Goal: Complete application form: Complete application form

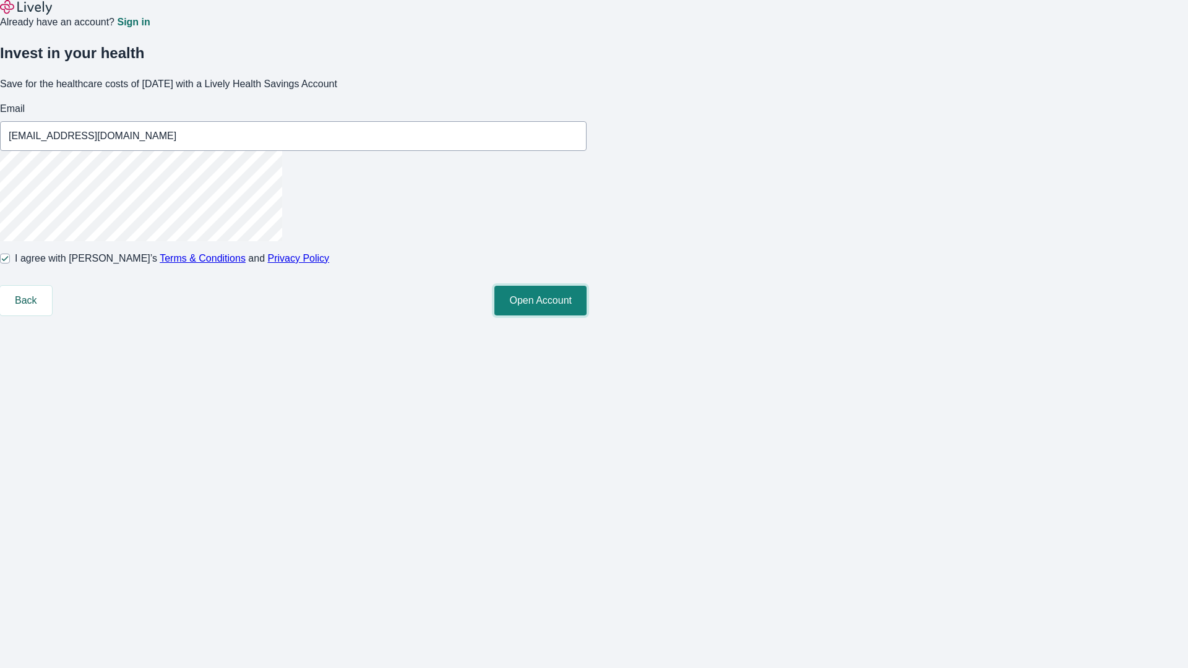
click at [587, 316] on button "Open Account" at bounding box center [540, 301] width 92 height 30
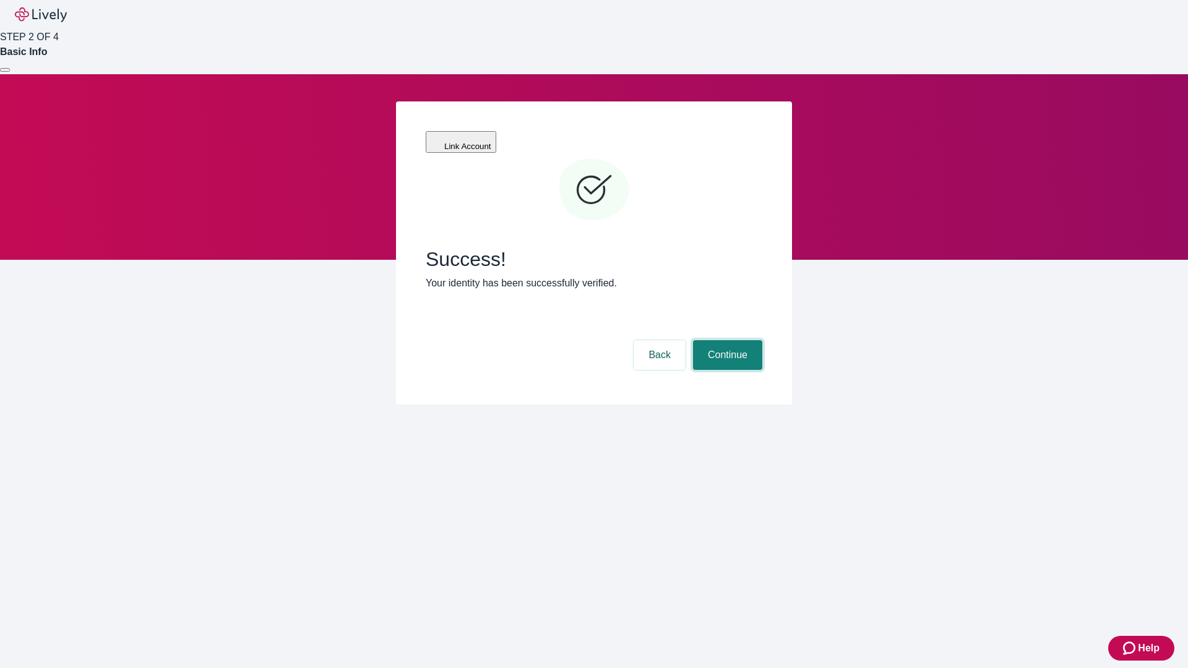
click at [726, 340] on button "Continue" at bounding box center [727, 355] width 69 height 30
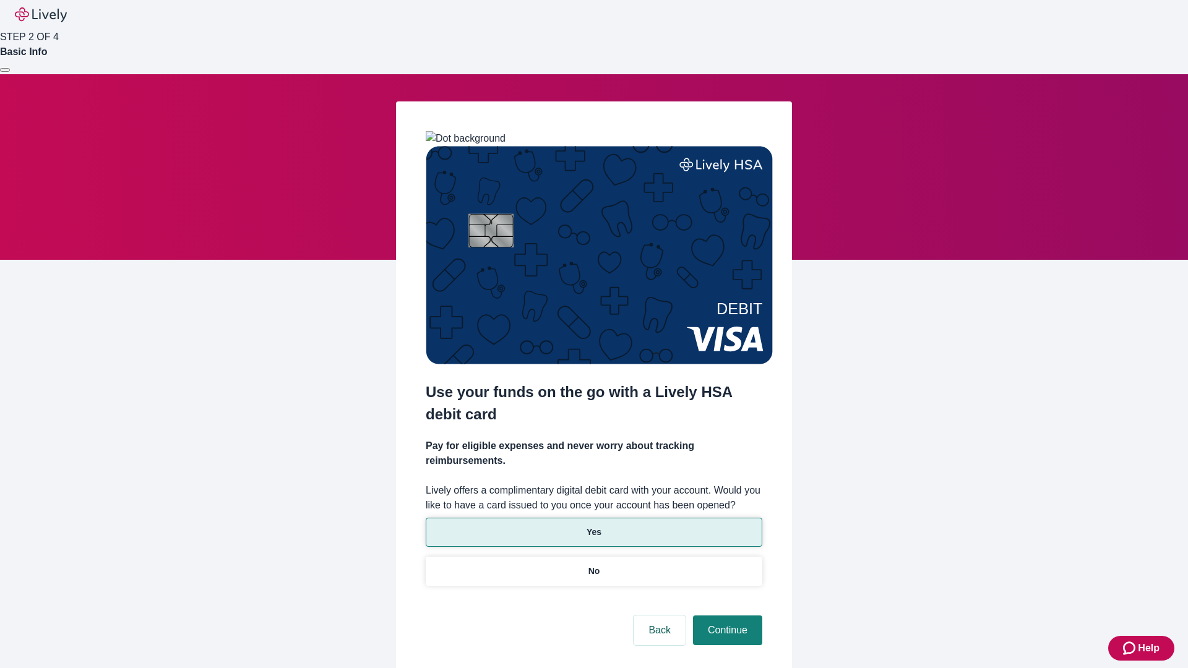
click at [593, 526] on p "Yes" at bounding box center [594, 532] width 15 height 13
click at [726, 616] on button "Continue" at bounding box center [727, 631] width 69 height 30
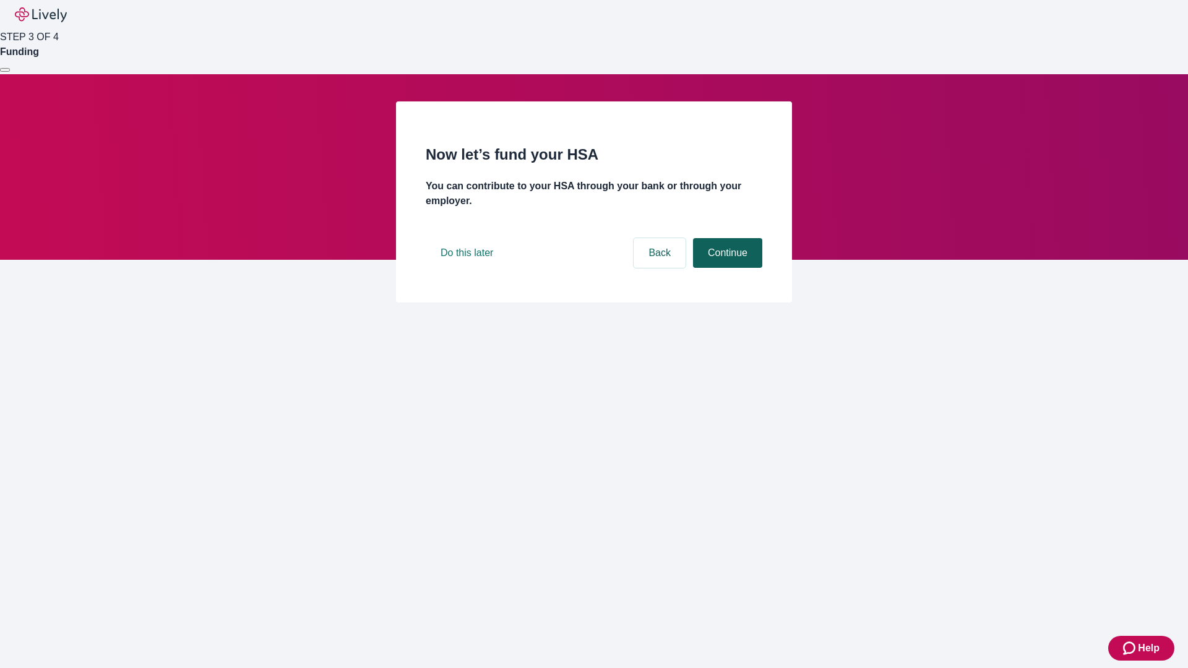
click at [726, 268] on button "Continue" at bounding box center [727, 253] width 69 height 30
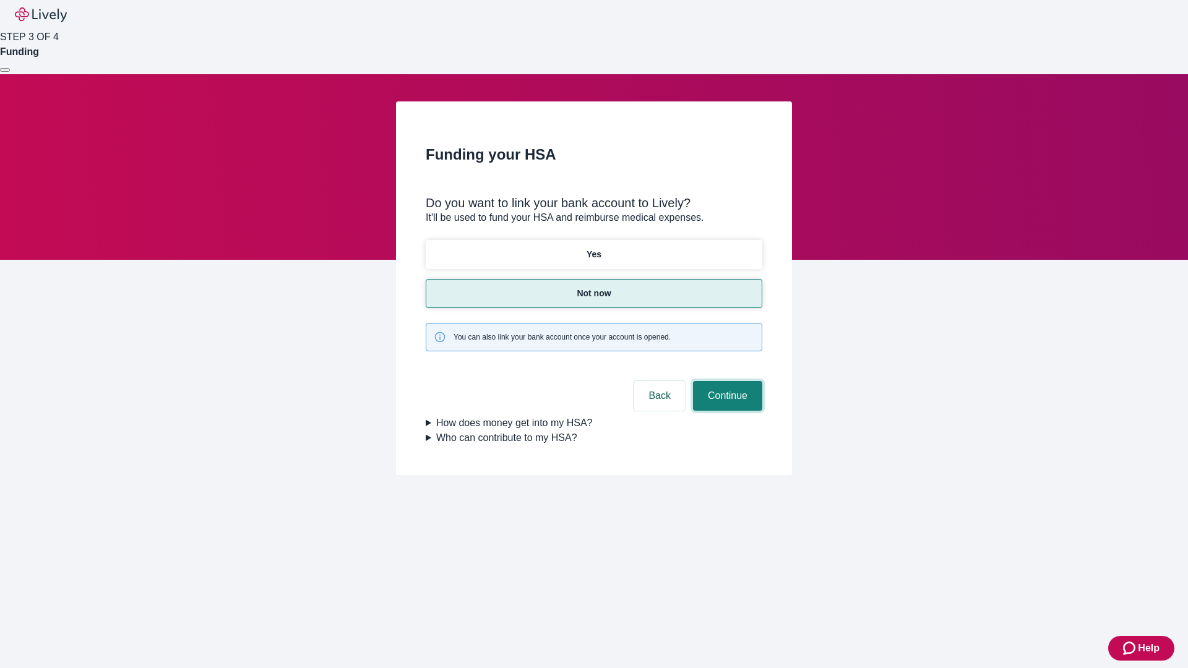
click at [726, 381] on button "Continue" at bounding box center [727, 396] width 69 height 30
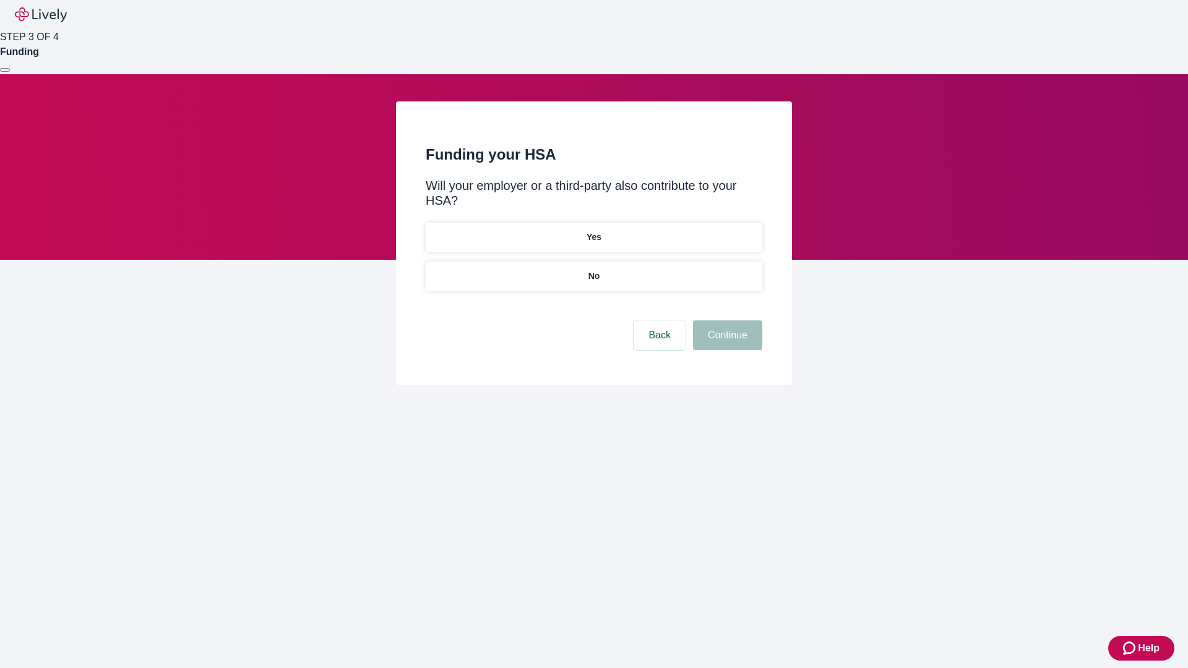
click at [593, 270] on p "No" at bounding box center [595, 276] width 12 height 13
click at [726, 321] on button "Continue" at bounding box center [727, 336] width 69 height 30
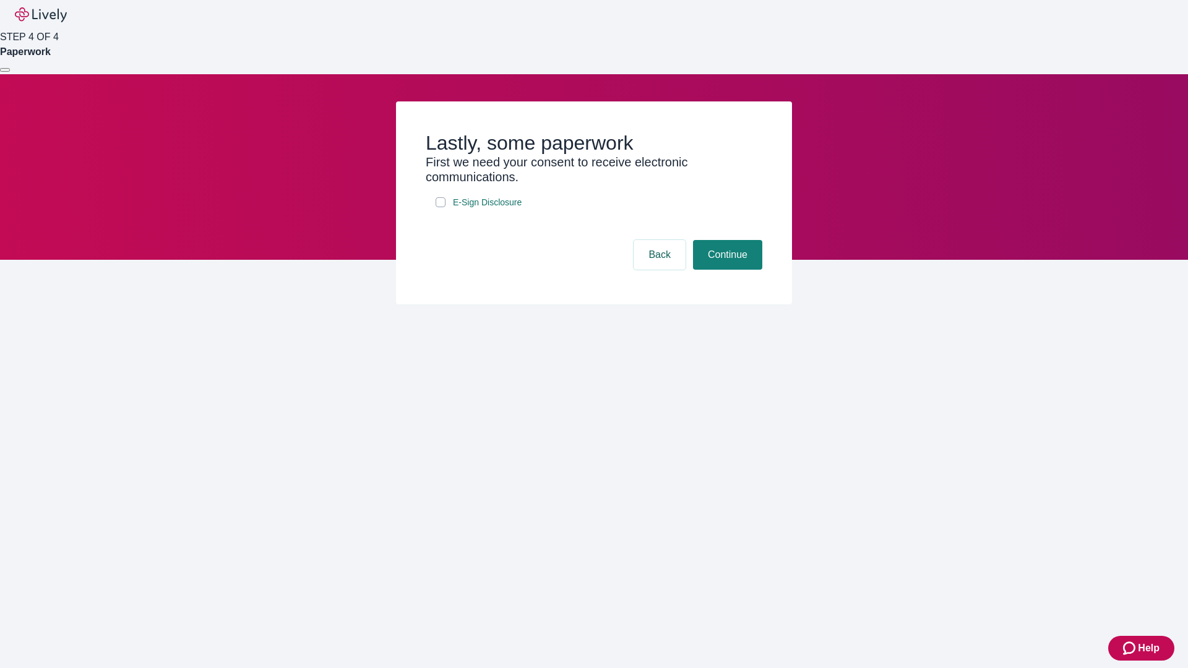
click at [441, 207] on input "E-Sign Disclosure" at bounding box center [441, 202] width 10 height 10
checkbox input "true"
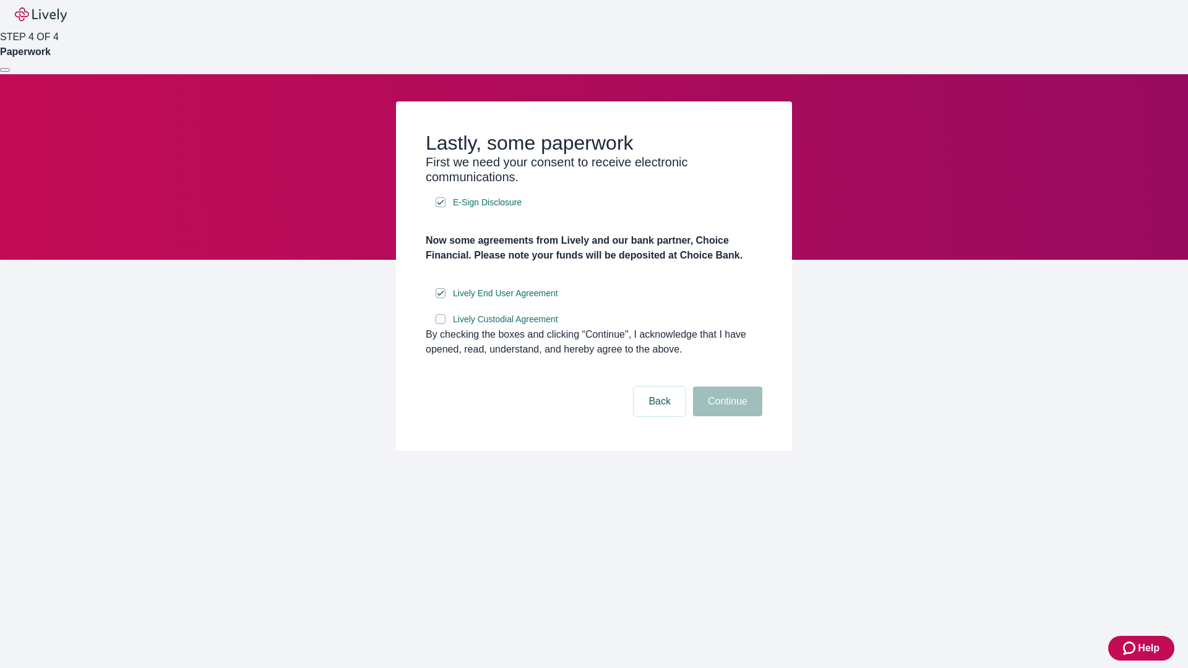
click at [441, 324] on input "Lively Custodial Agreement" at bounding box center [441, 319] width 10 height 10
checkbox input "true"
click at [726, 416] on button "Continue" at bounding box center [727, 402] width 69 height 30
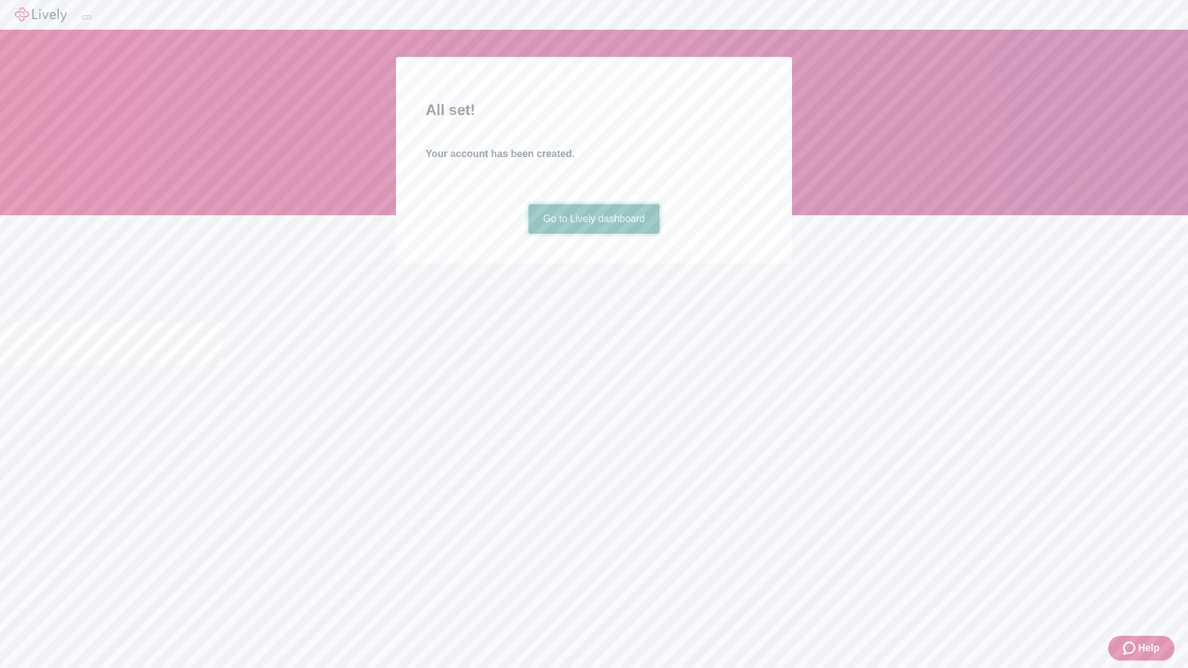
click at [593, 234] on link "Go to Lively dashboard" at bounding box center [594, 219] width 132 height 30
